Goal: Find specific page/section: Find specific page/section

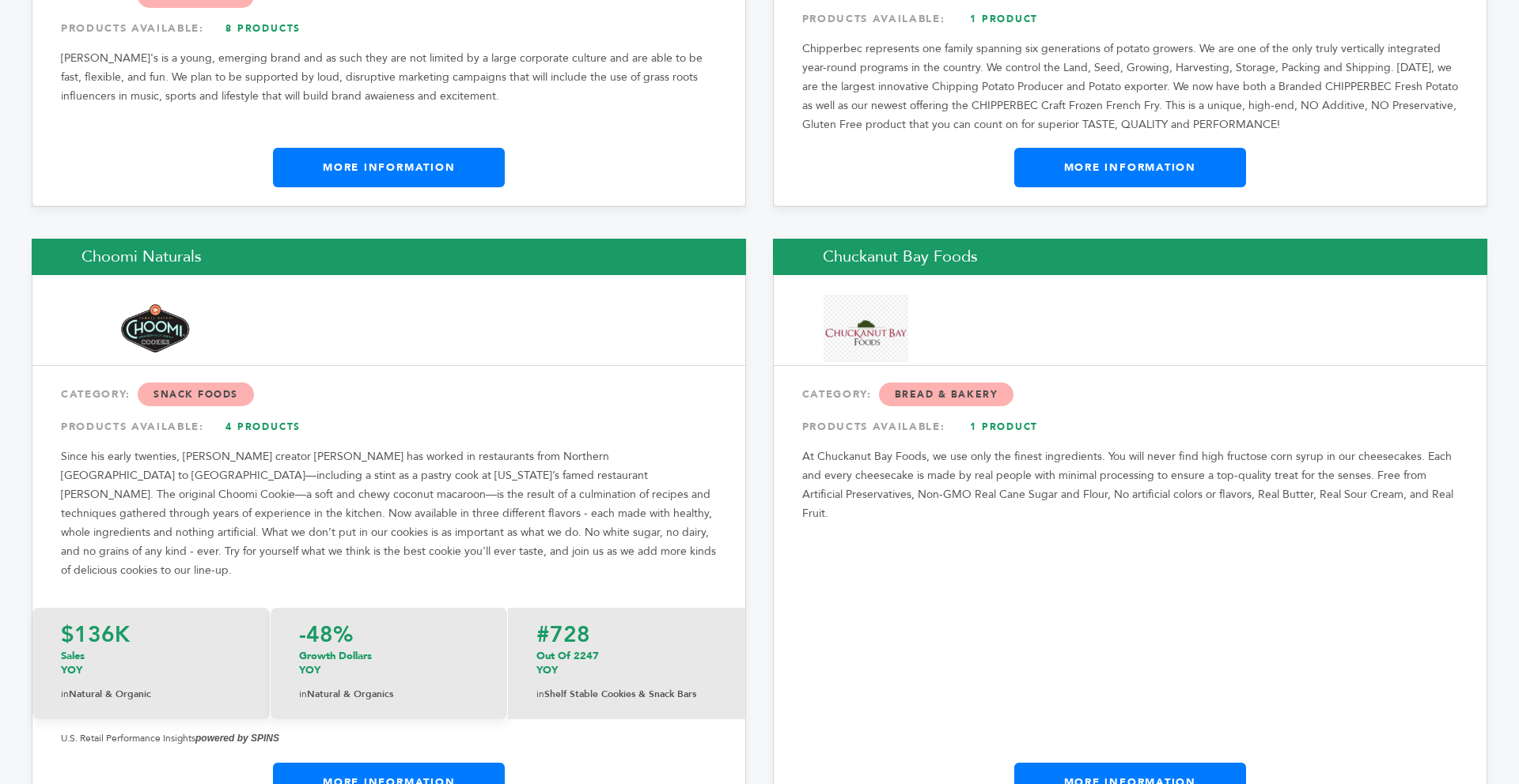
scroll to position [6798, 0]
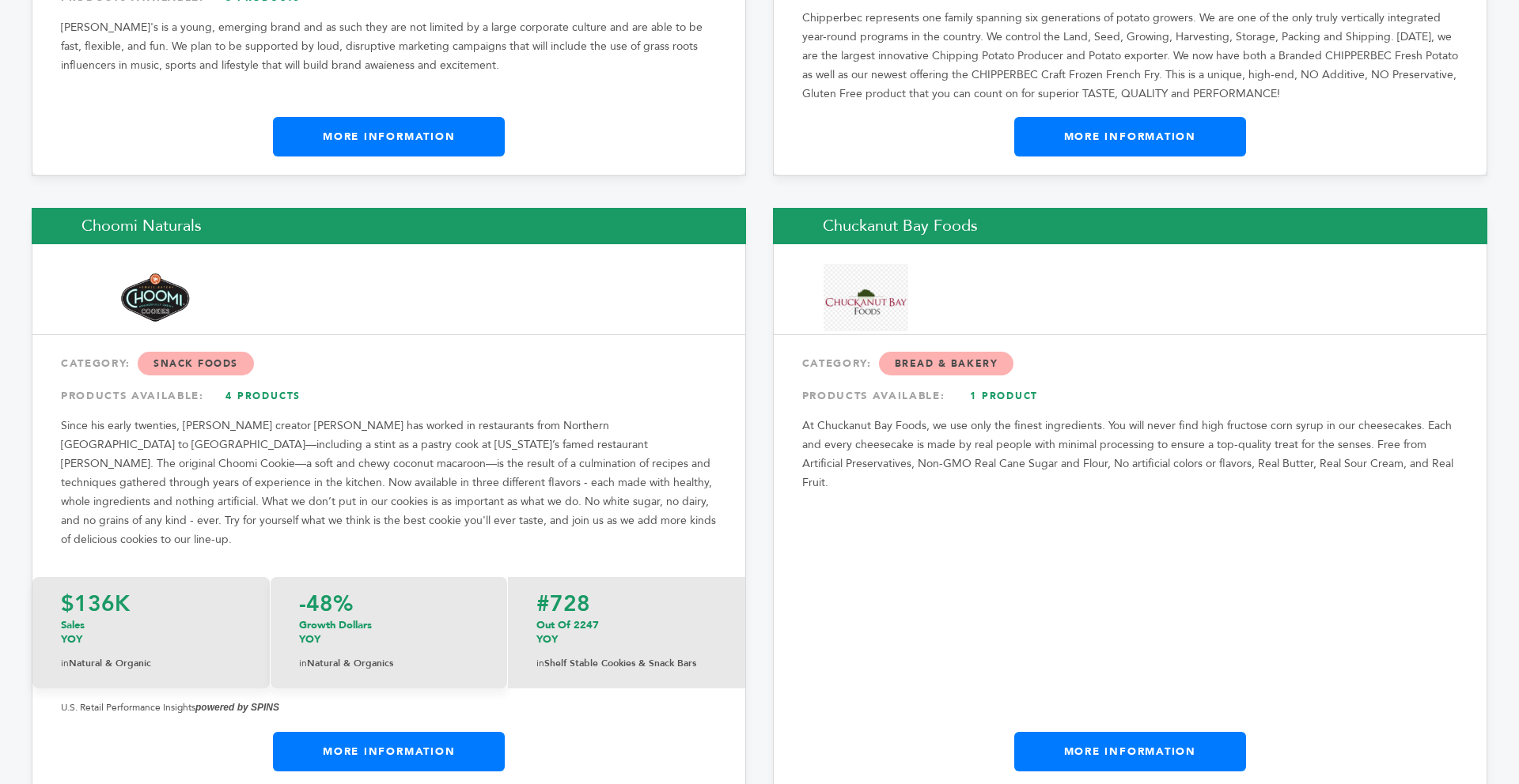
click at [1175, 732] on link "More Information" at bounding box center [1130, 751] width 232 height 39
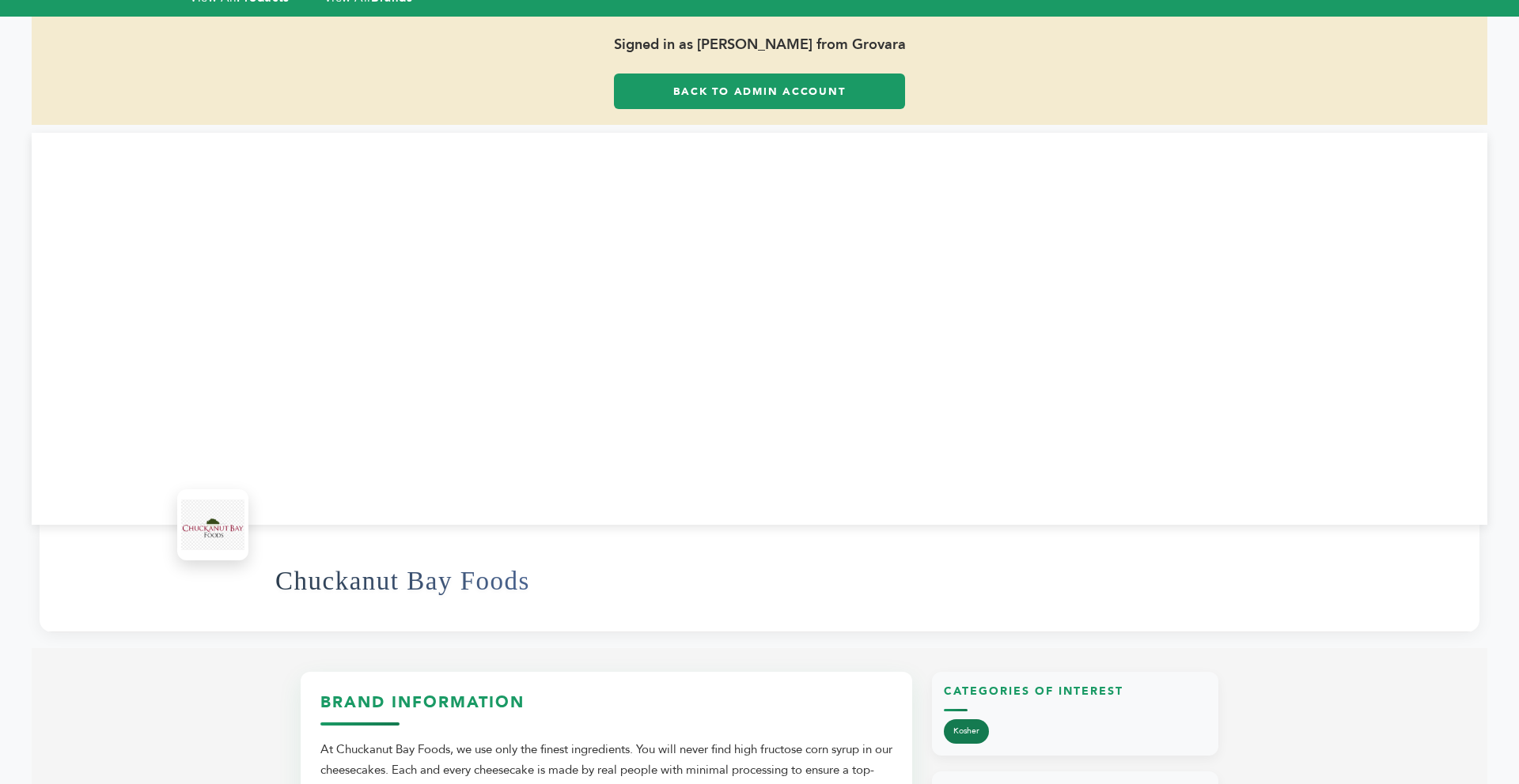
scroll to position [31, 0]
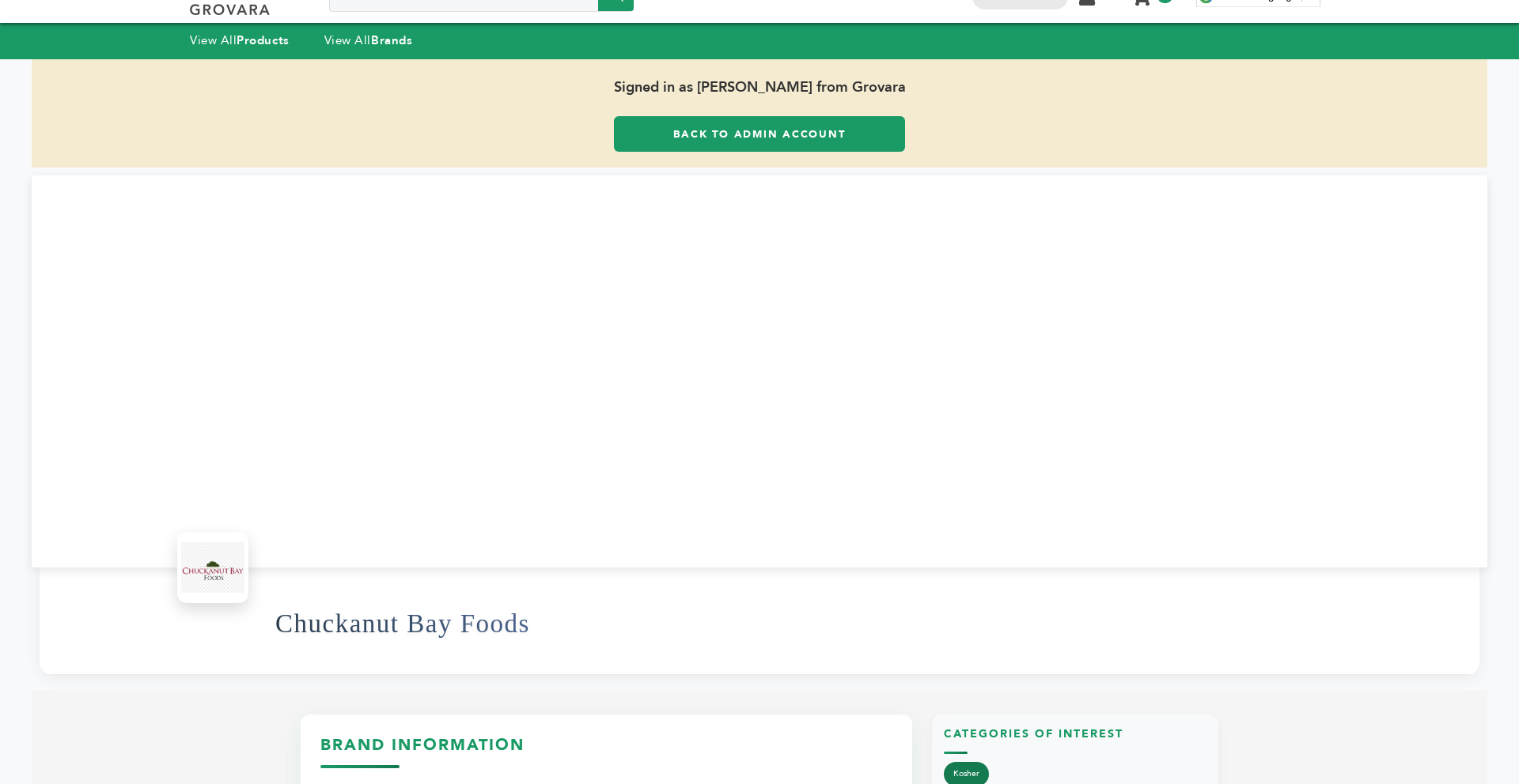
click at [752, 433] on div at bounding box center [759, 372] width 1455 height 392
click at [368, 33] on link "View All Brands" at bounding box center [369, 40] width 89 height 16
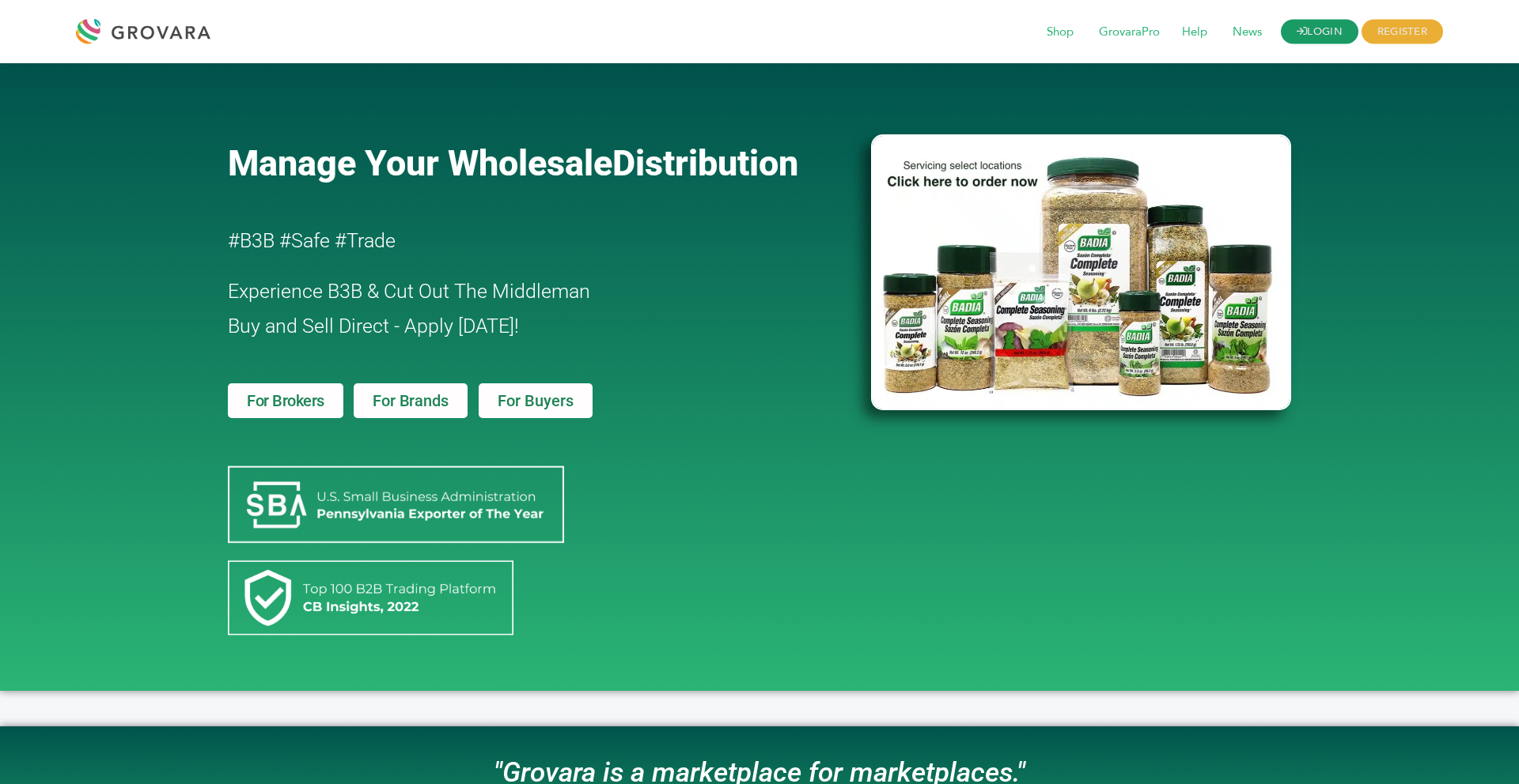
click at [1315, 33] on link "LOGIN" at bounding box center [1319, 32] width 77 height 24
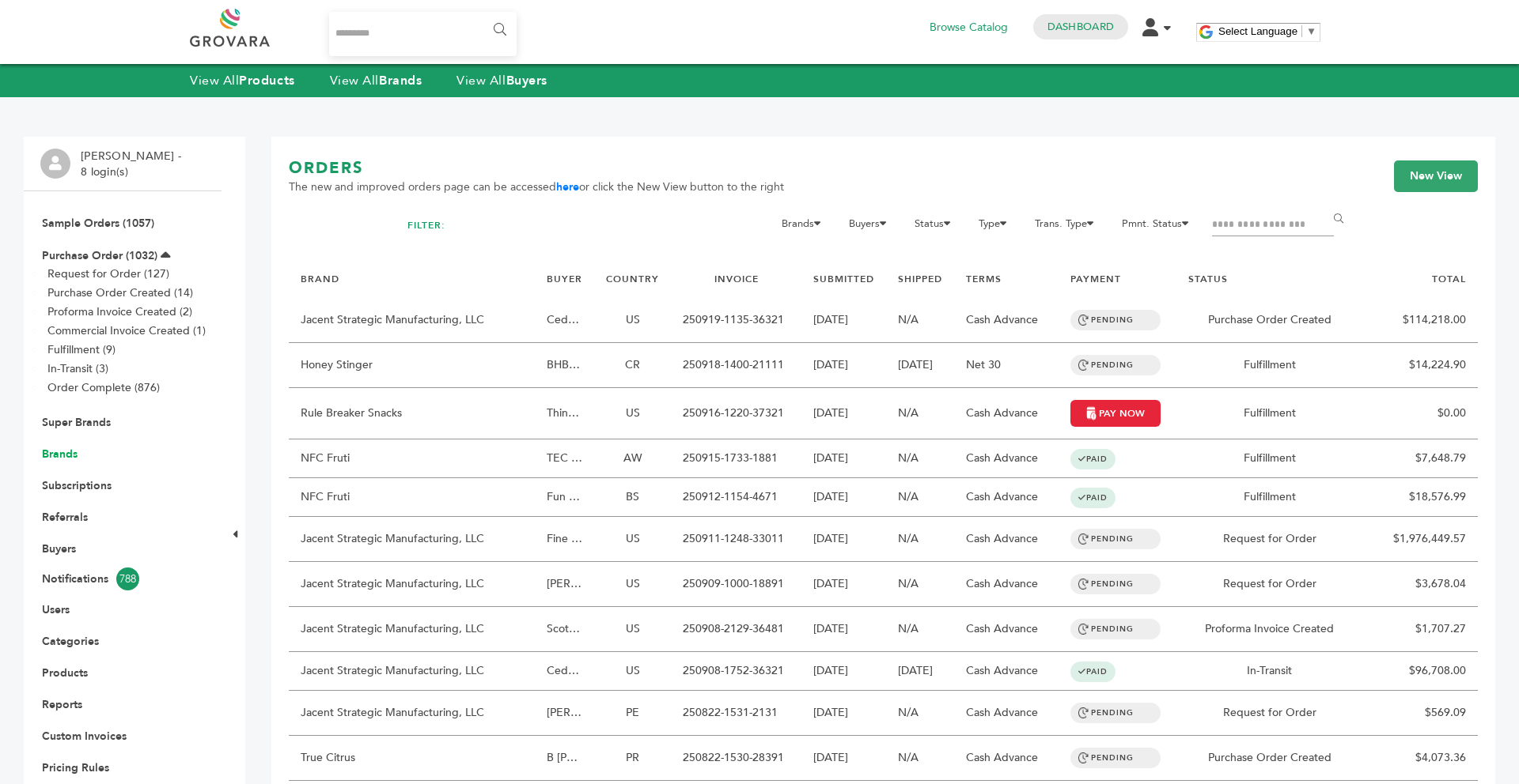
click at [67, 455] on link "Brands" at bounding box center [59, 453] width 36 height 15
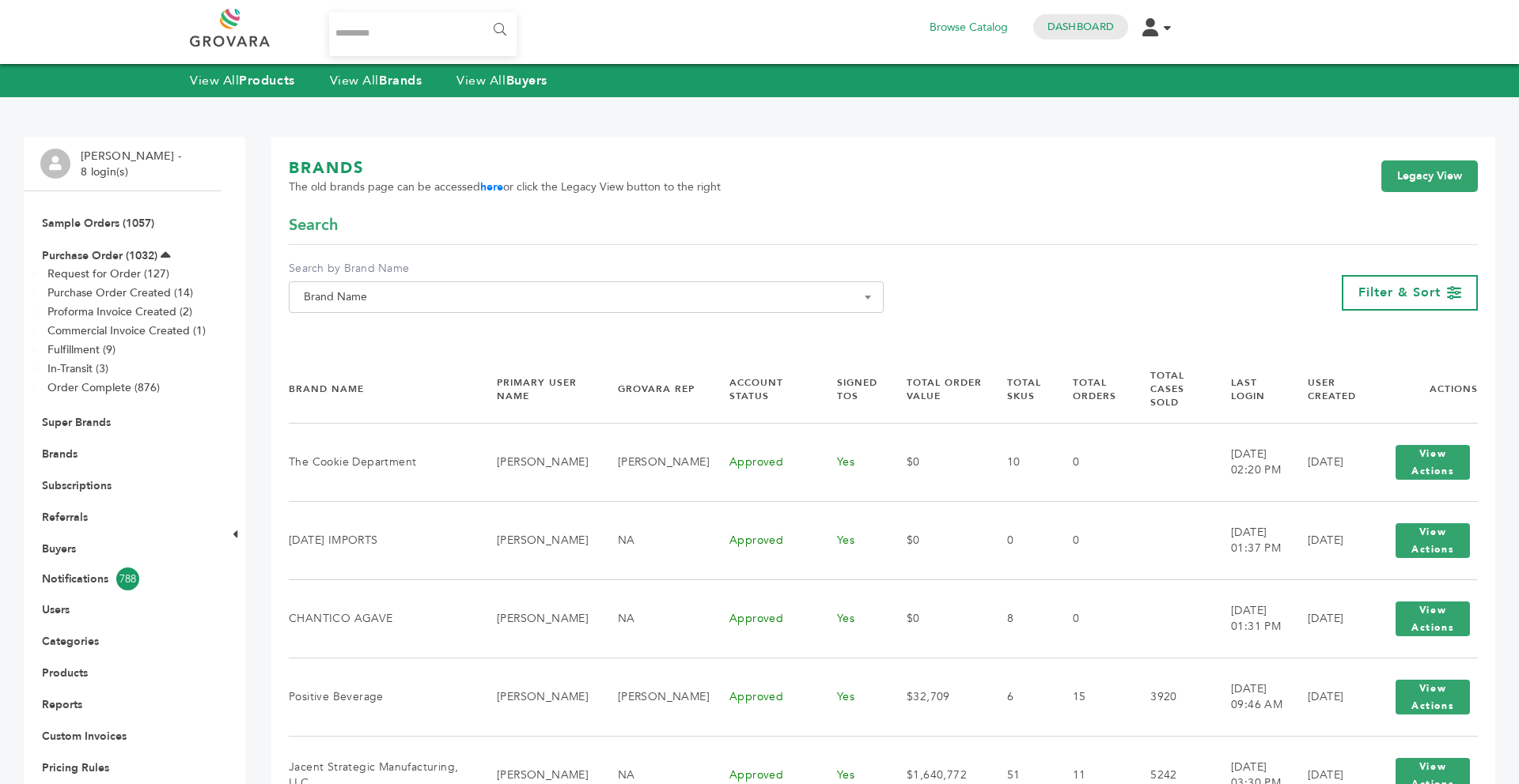
click at [420, 303] on span "Brand Name" at bounding box center [586, 297] width 577 height 22
click at [398, 332] on input "Search" at bounding box center [586, 325] width 587 height 20
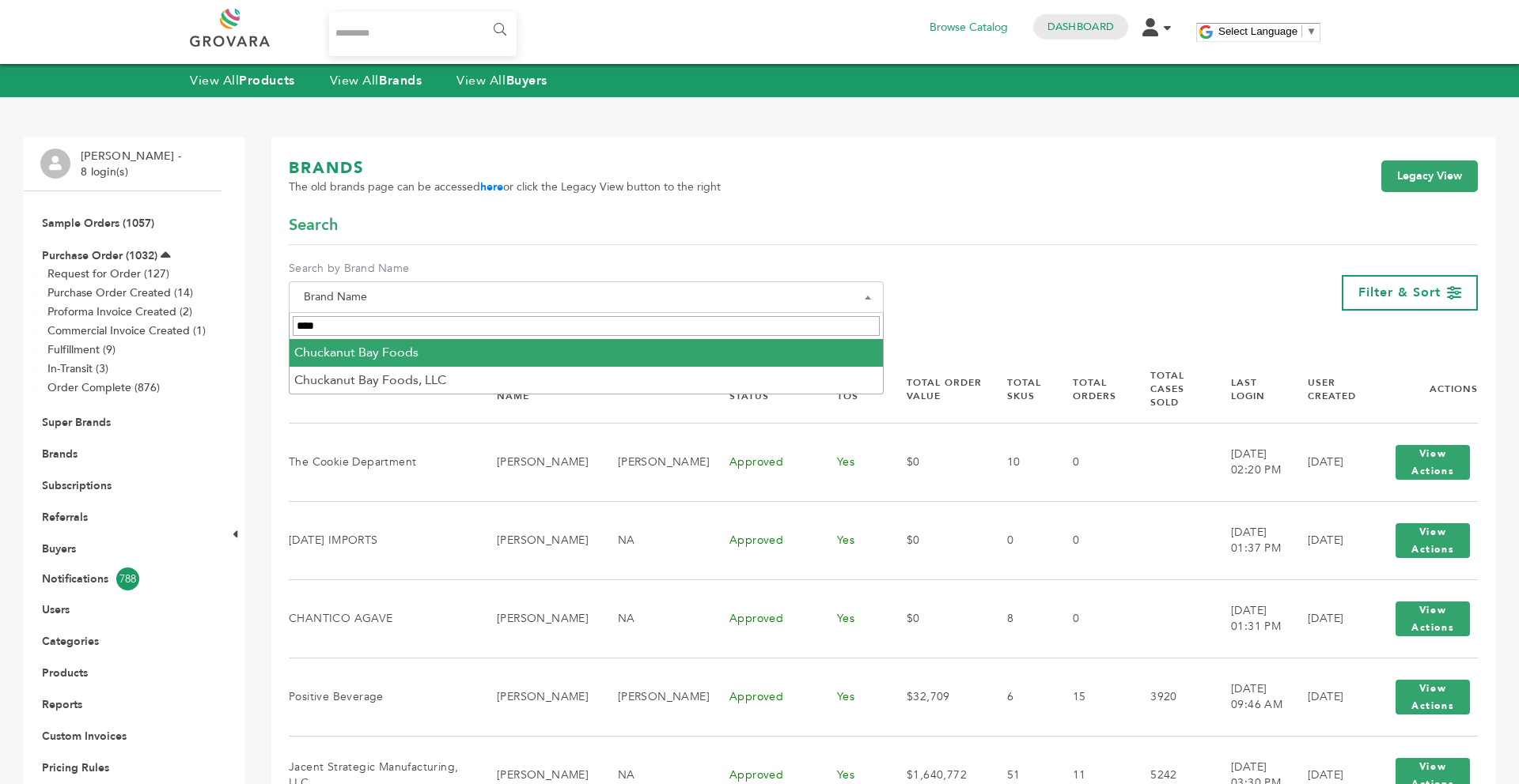
type input "****"
select select "**********"
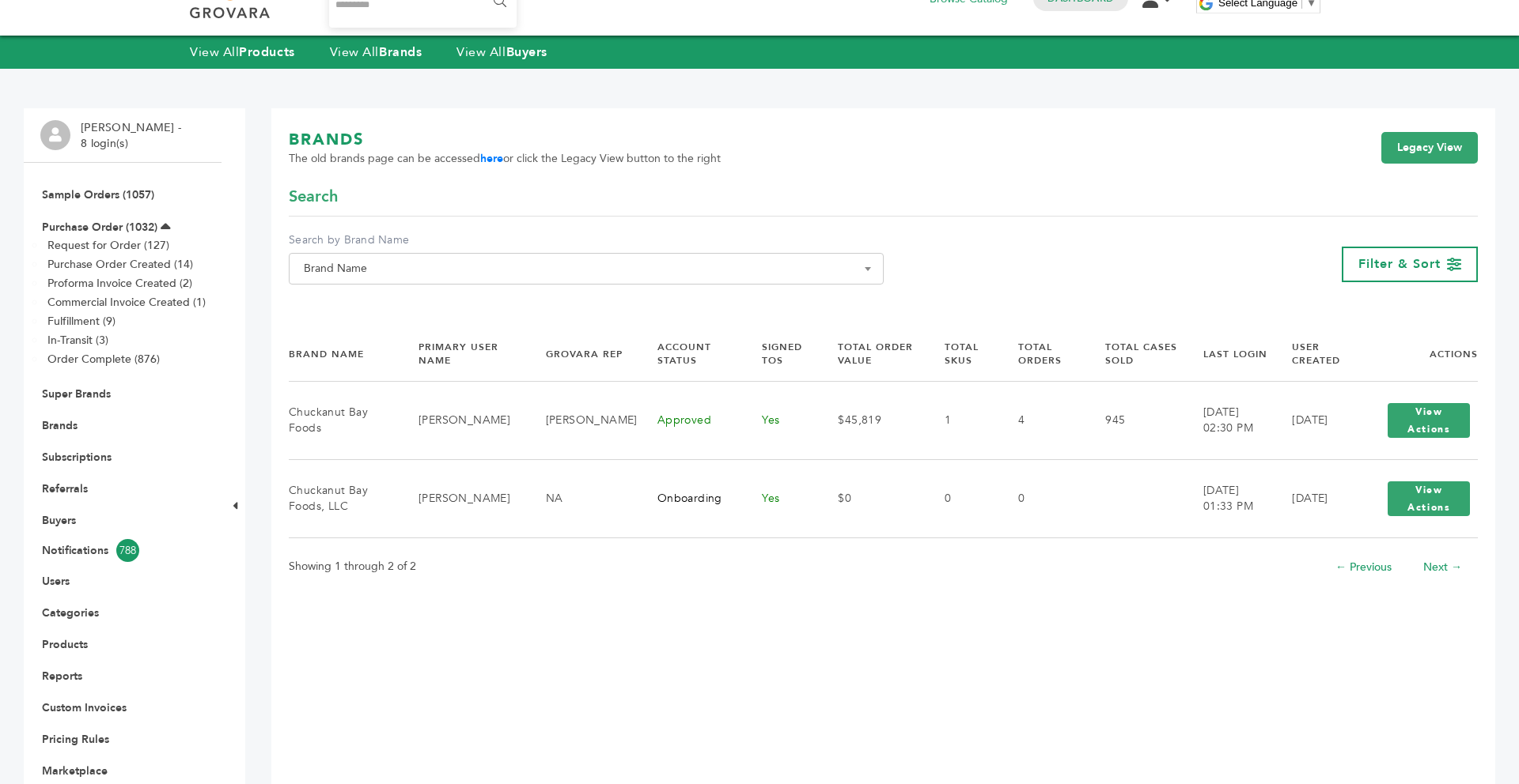
scroll to position [31, 0]
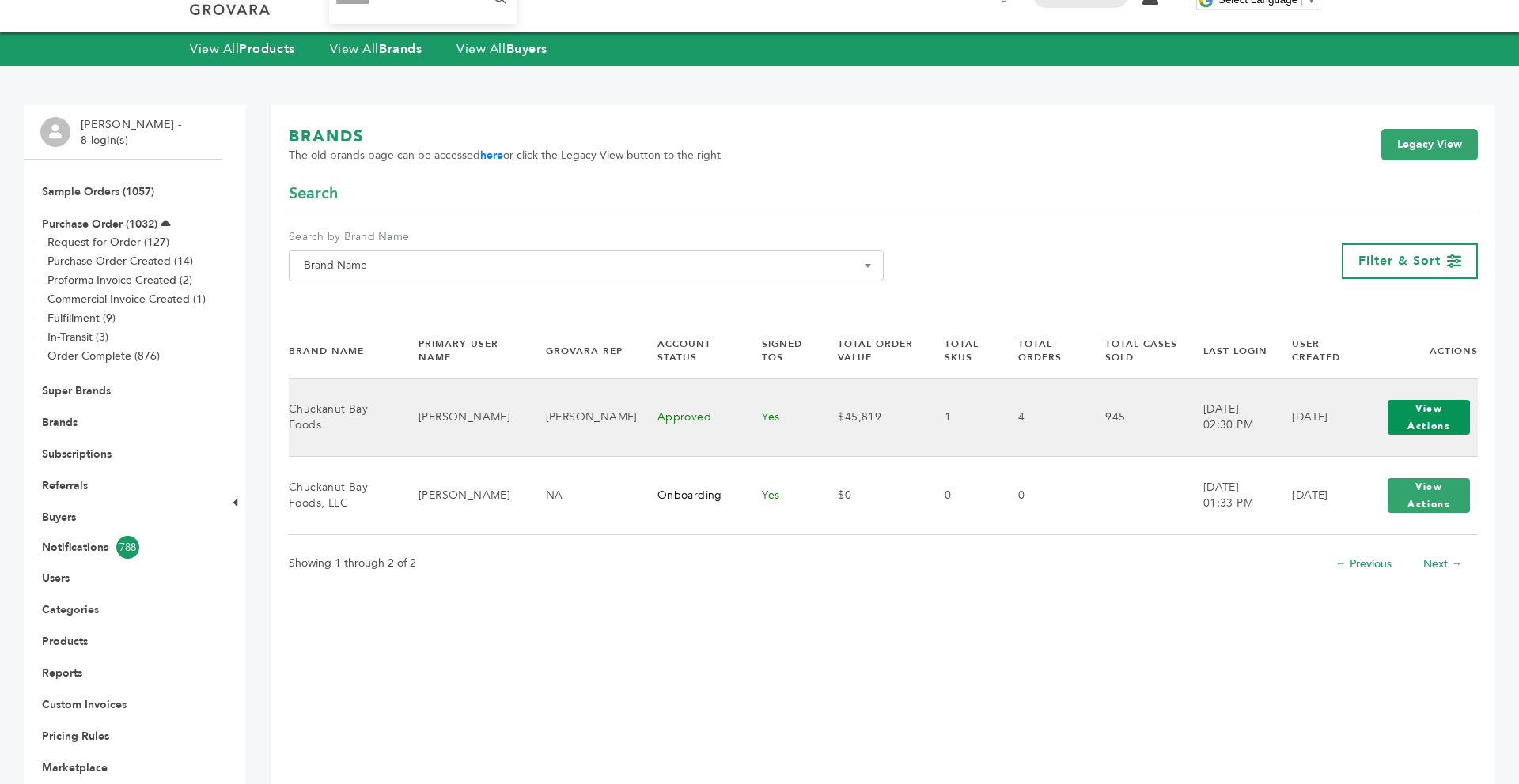
click at [1417, 421] on button "View Actions" at bounding box center [1428, 418] width 82 height 35
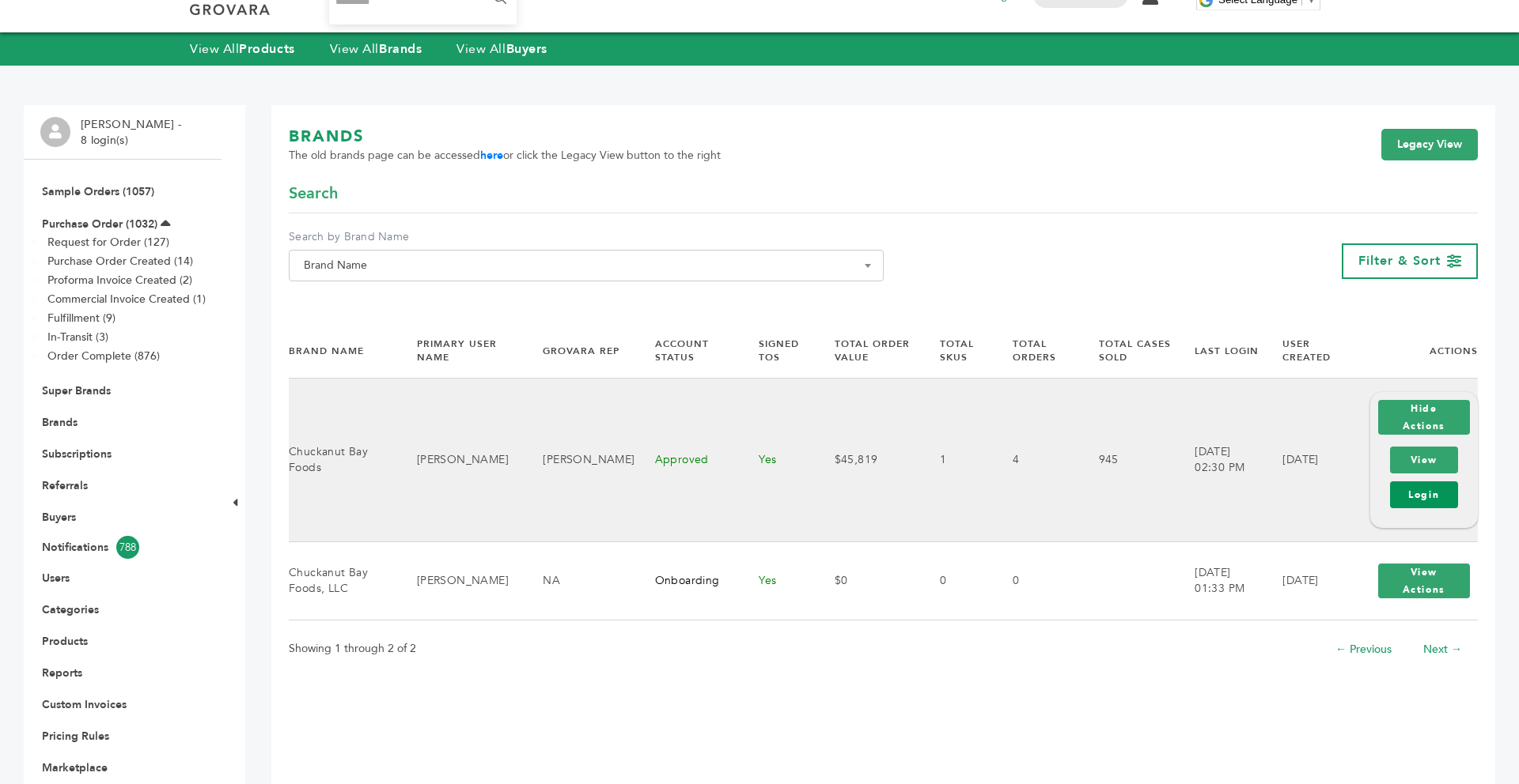
click at [1422, 481] on link "Login" at bounding box center [1423, 494] width 68 height 27
